Goal: Information Seeking & Learning: Learn about a topic

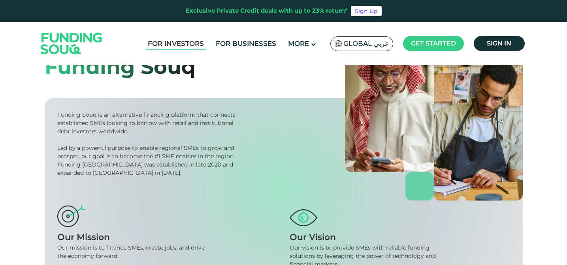
scroll to position [76, 0]
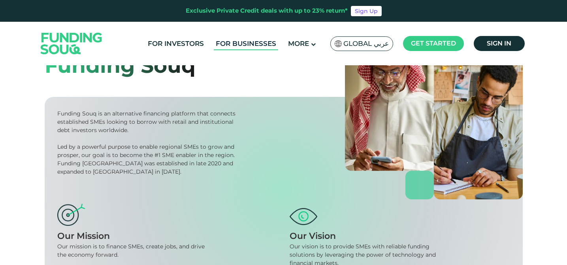
click at [263, 46] on link "For Businesses" at bounding box center [246, 43] width 64 height 13
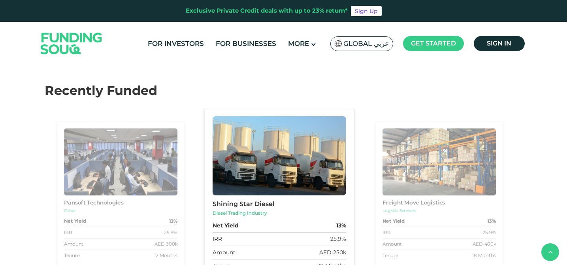
scroll to position [771, 0]
